Goal: Task Accomplishment & Management: Use online tool/utility

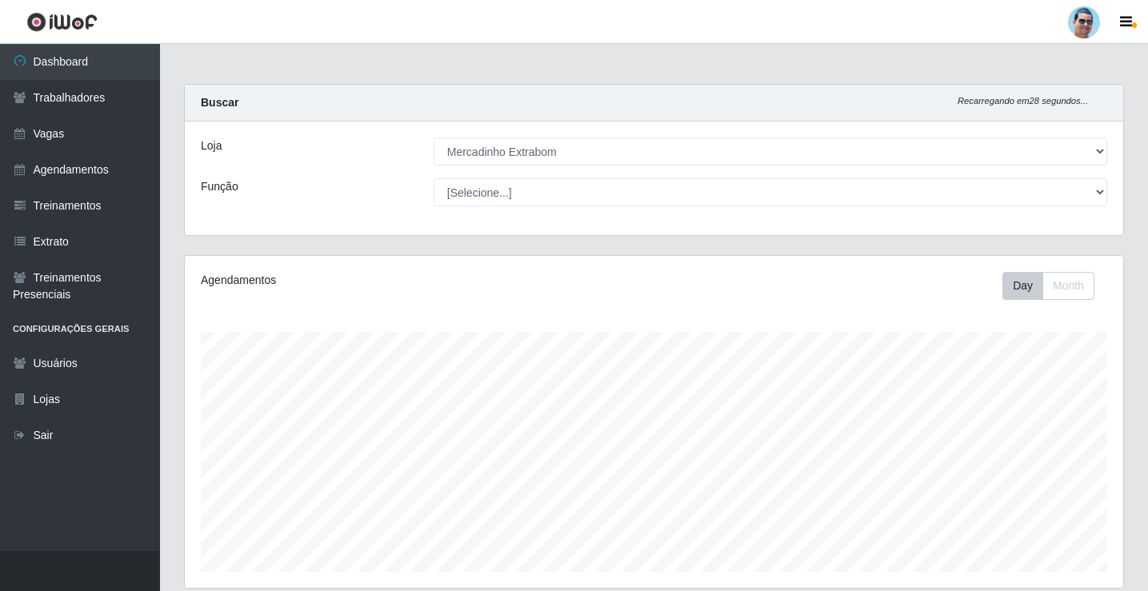
select select "175"
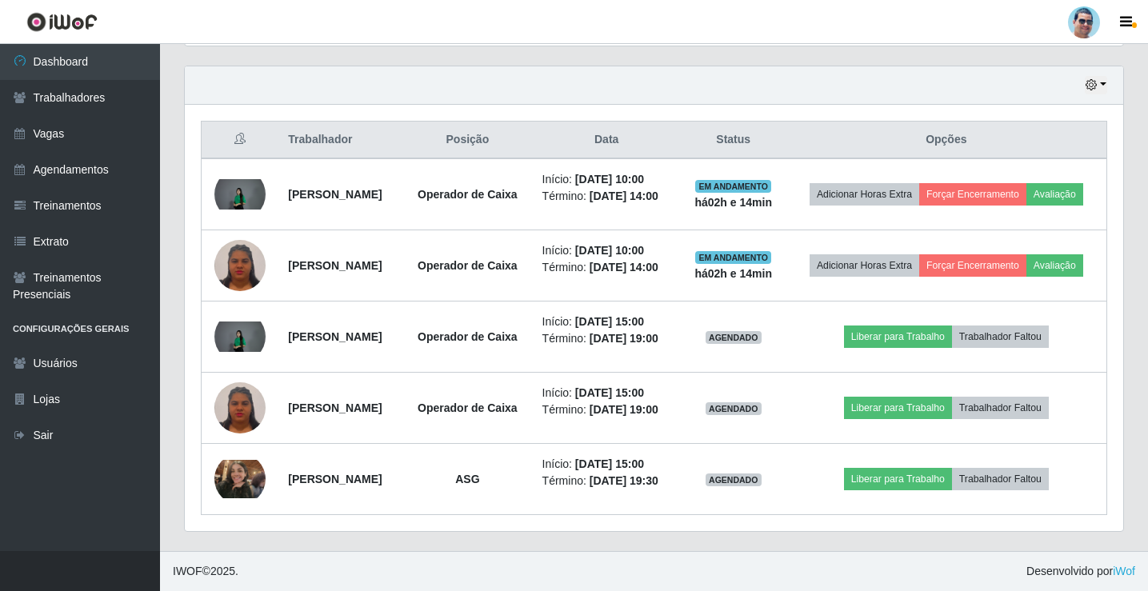
scroll to position [332, 939]
click at [105, 110] on link "Trabalhadores" at bounding box center [80, 98] width 160 height 36
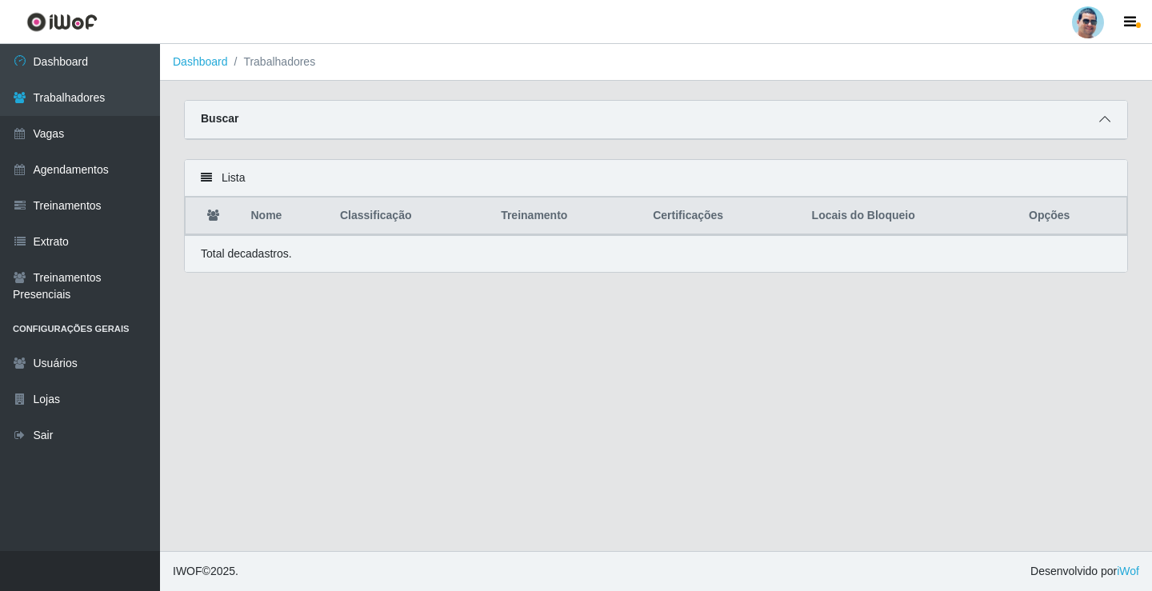
click at [1098, 129] on span at bounding box center [1104, 119] width 19 height 18
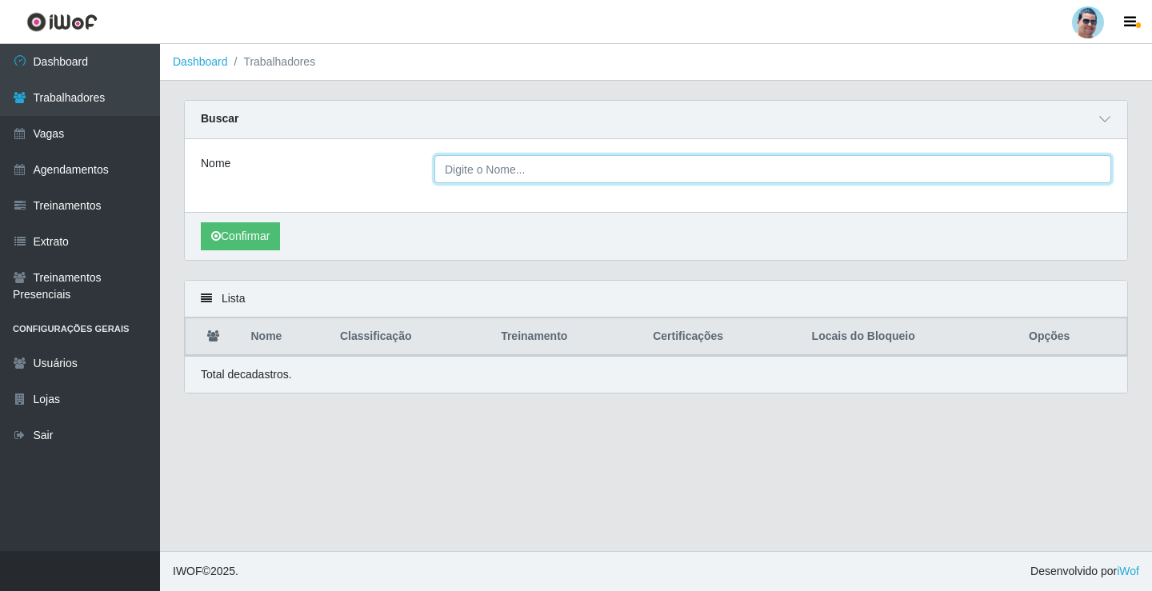
click at [549, 170] on input "Nome" at bounding box center [772, 169] width 677 height 28
type input "[PERSON_NAME]"
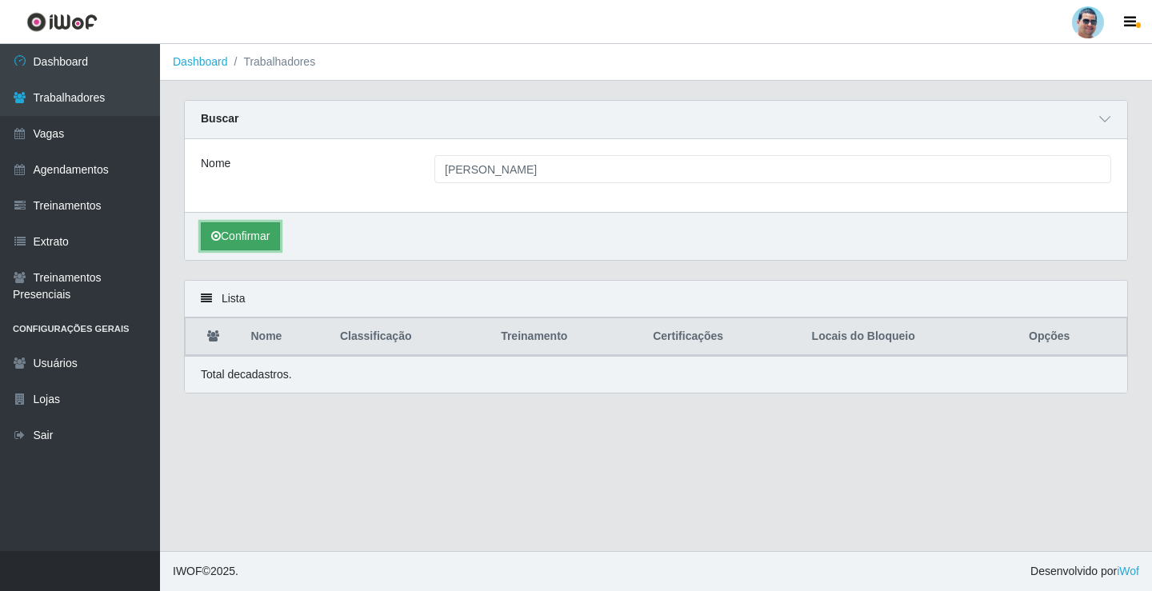
click at [252, 238] on button "Confirmar" at bounding box center [240, 236] width 79 height 28
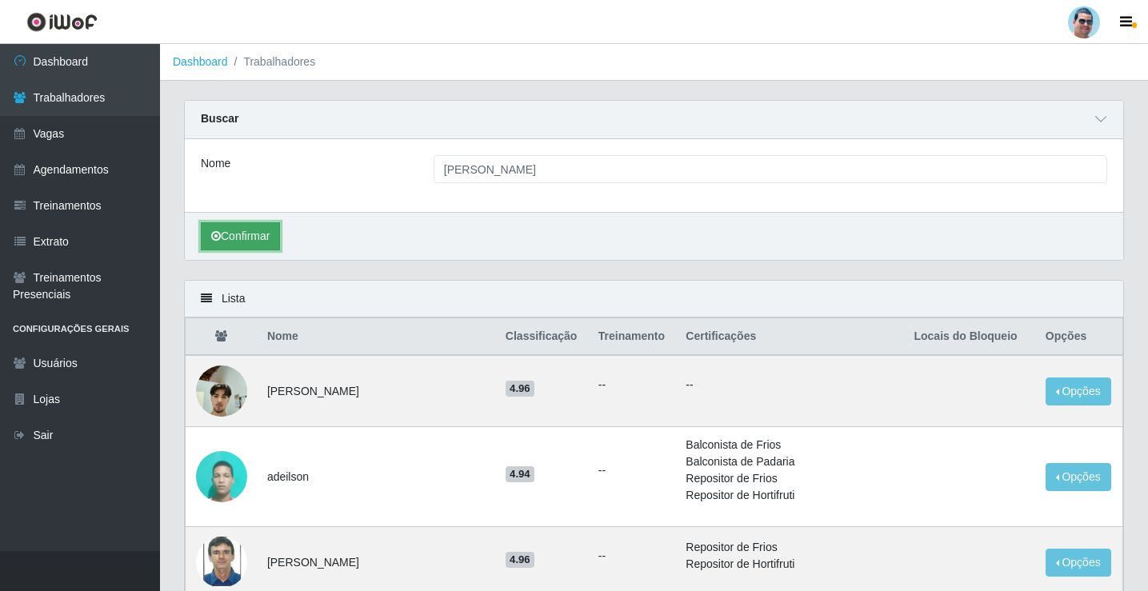
click at [256, 237] on button "Confirmar" at bounding box center [240, 236] width 79 height 28
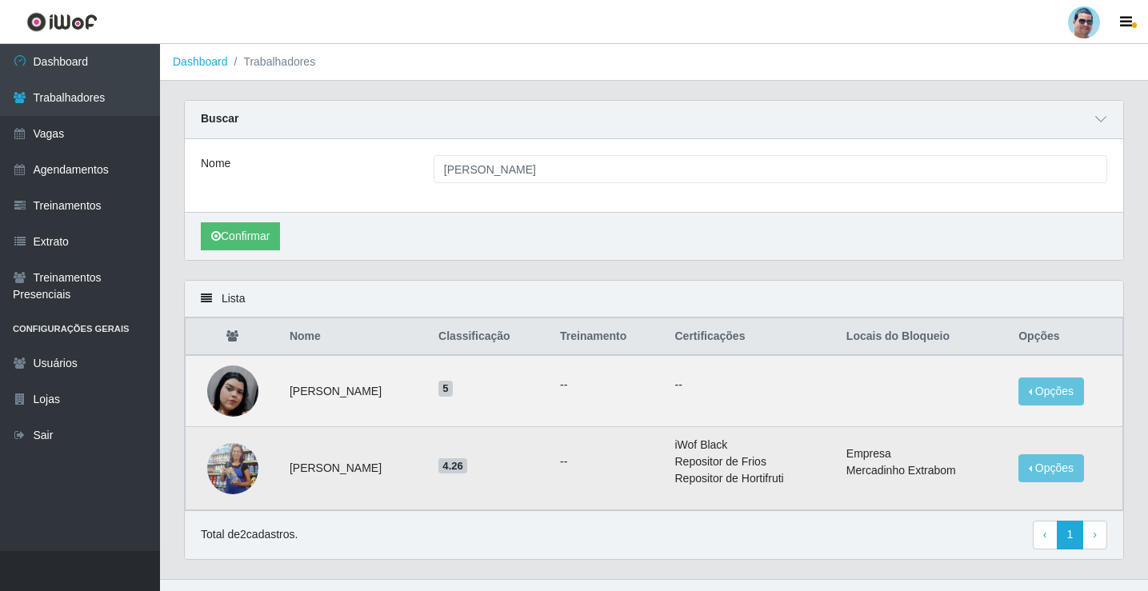
click at [234, 469] on img at bounding box center [232, 468] width 51 height 117
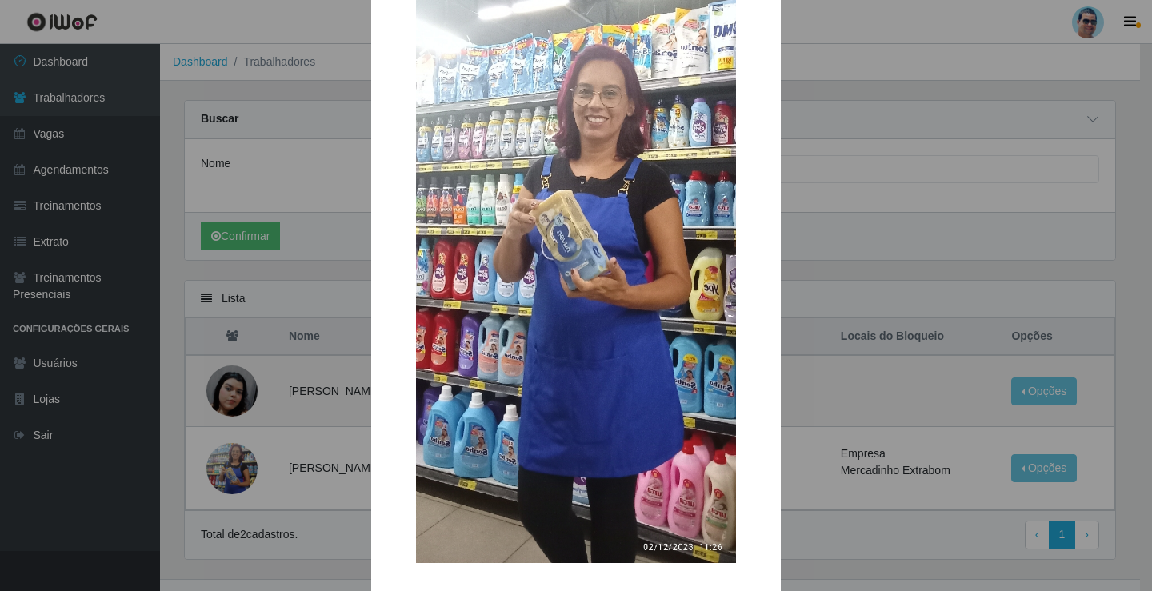
scroll to position [278, 0]
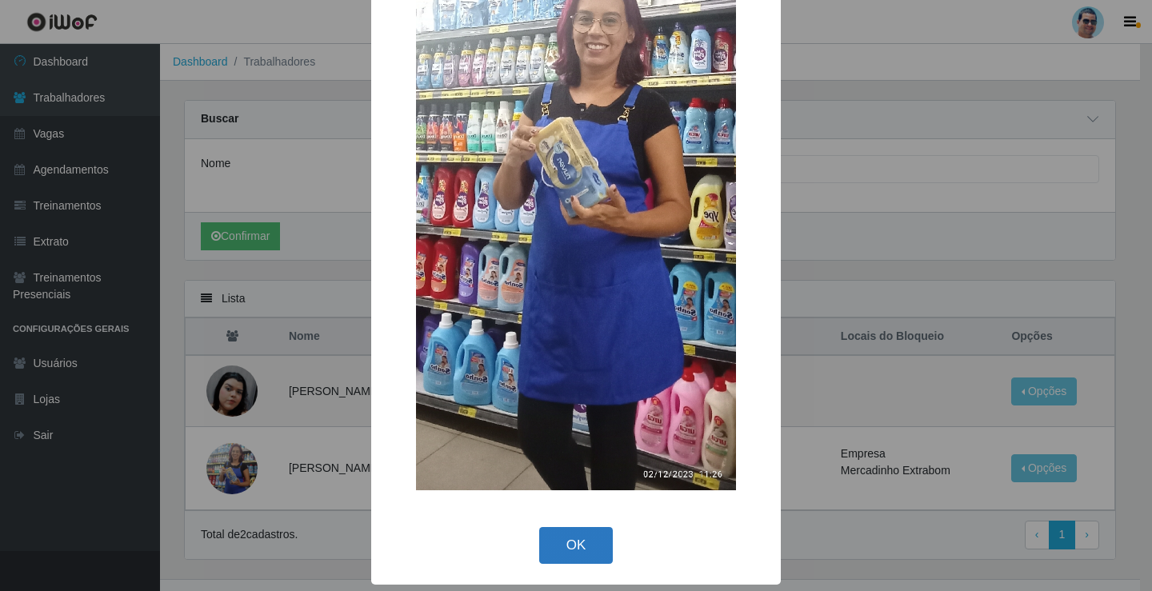
click at [558, 564] on button "OK" at bounding box center [576, 546] width 74 height 38
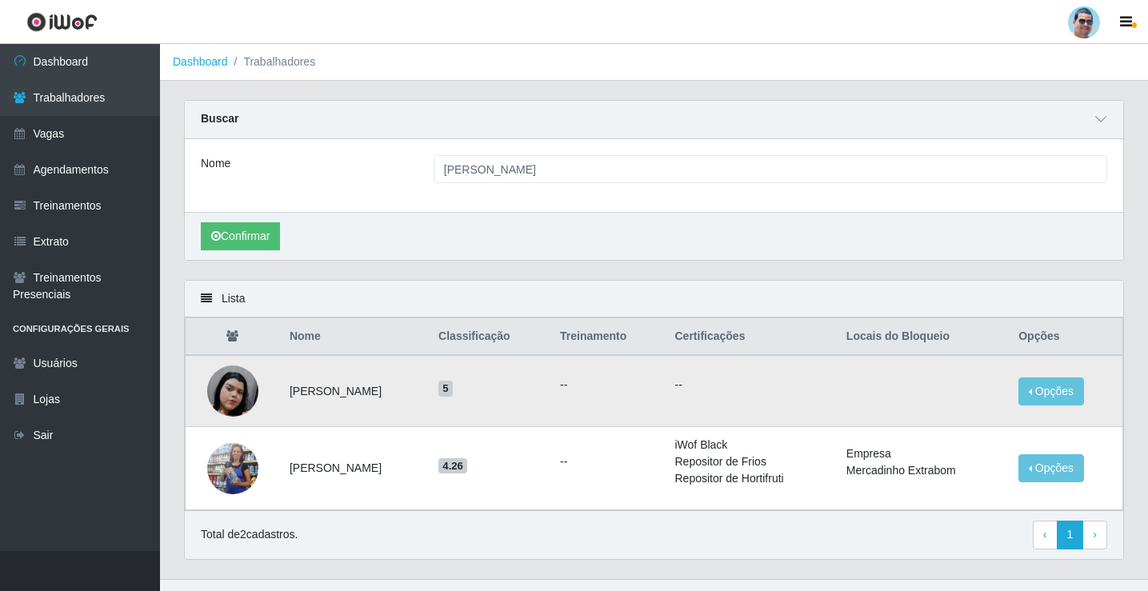
click at [219, 384] on img at bounding box center [232, 391] width 51 height 91
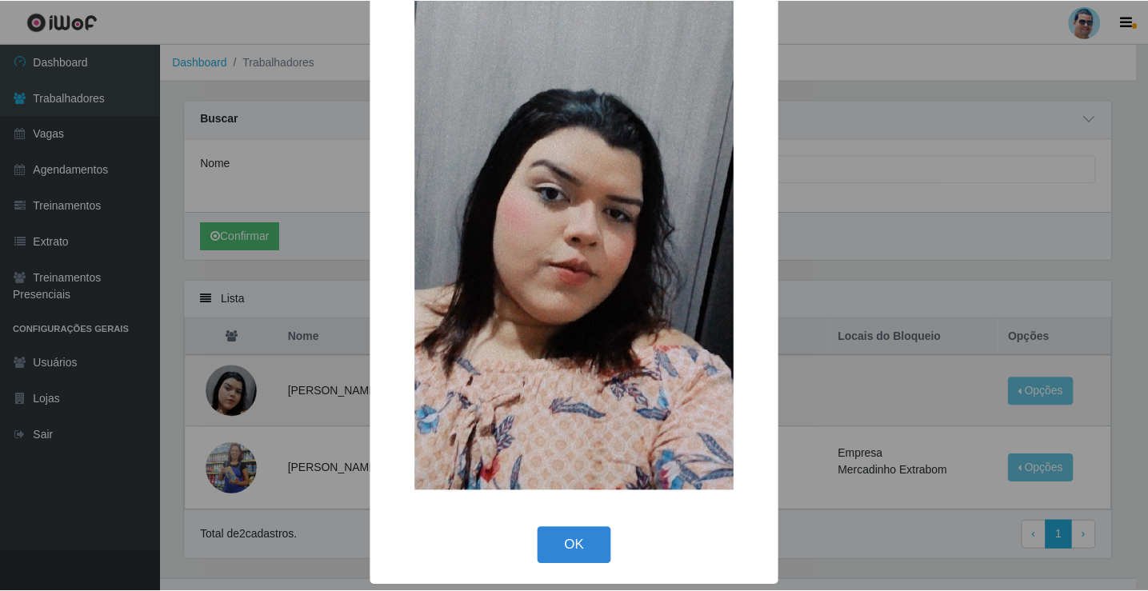
scroll to position [118, 0]
click at [566, 548] on button "OK" at bounding box center [576, 545] width 74 height 38
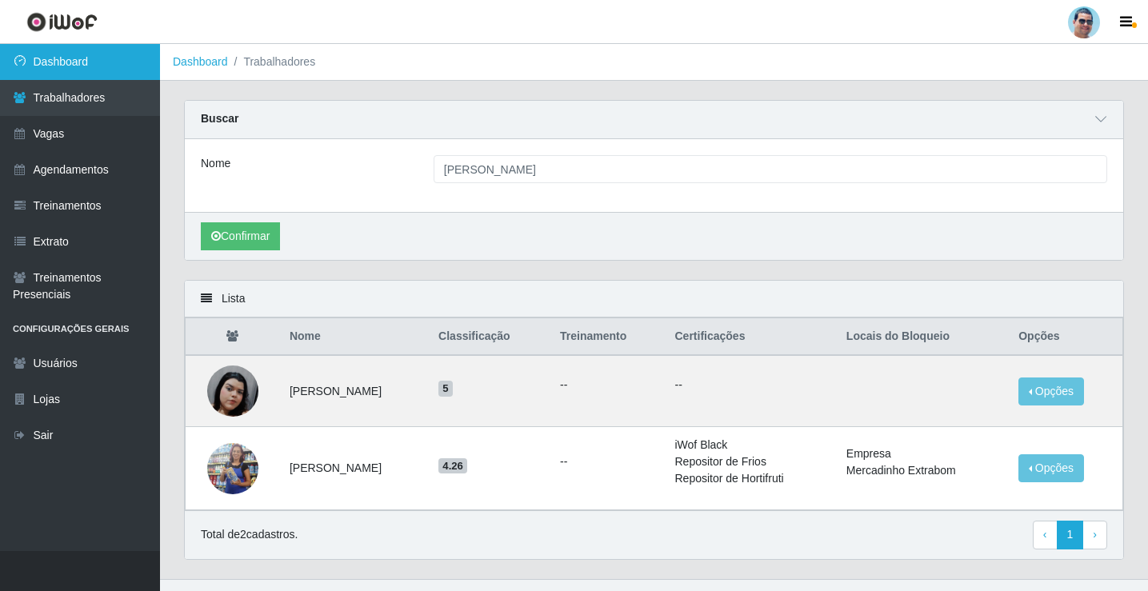
click at [26, 63] on icon at bounding box center [20, 60] width 14 height 11
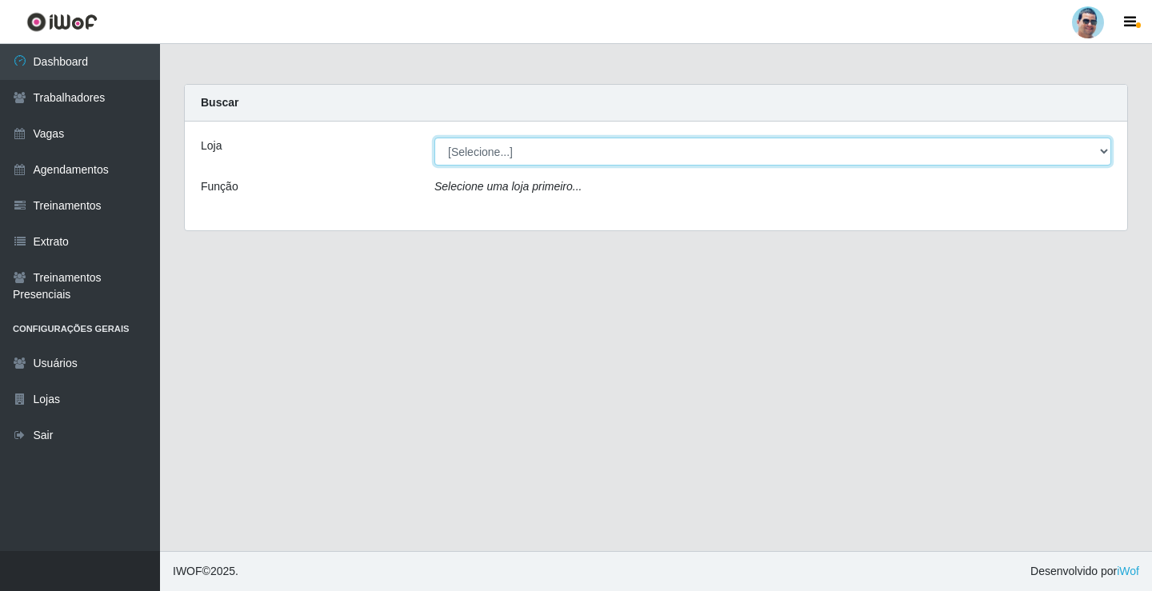
click at [1010, 157] on select "[Selecione...] Mercadinho Extrabom" at bounding box center [772, 152] width 677 height 28
select select "175"
click at [434, 138] on select "[Selecione...] Mercadinho Extrabom" at bounding box center [772, 152] width 677 height 28
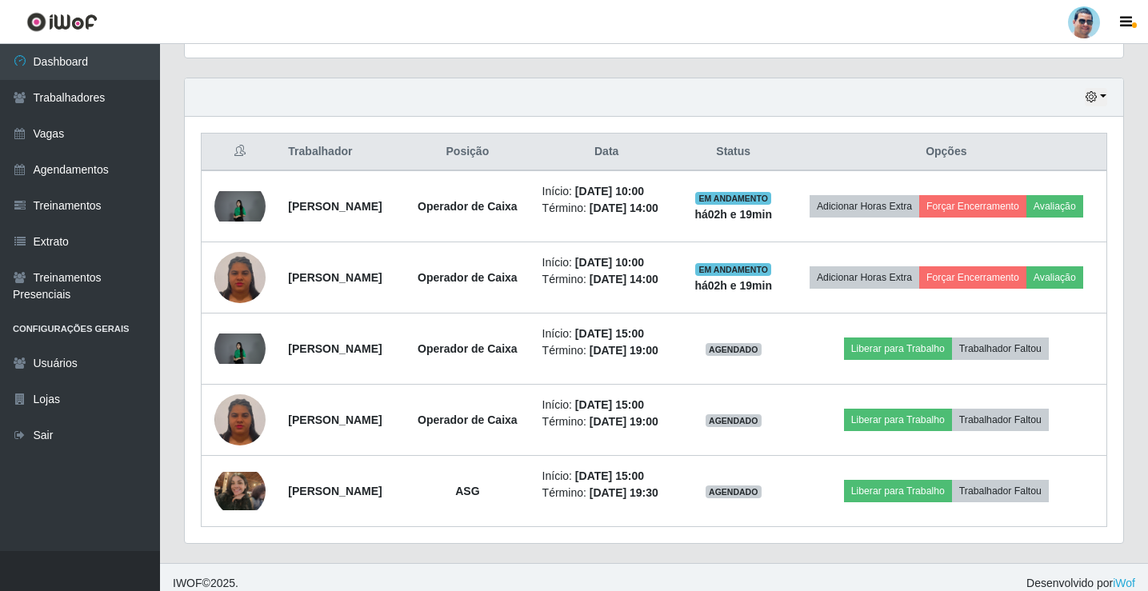
scroll to position [560, 0]
